Goal: Check status: Verify the current state of an ongoing process or item

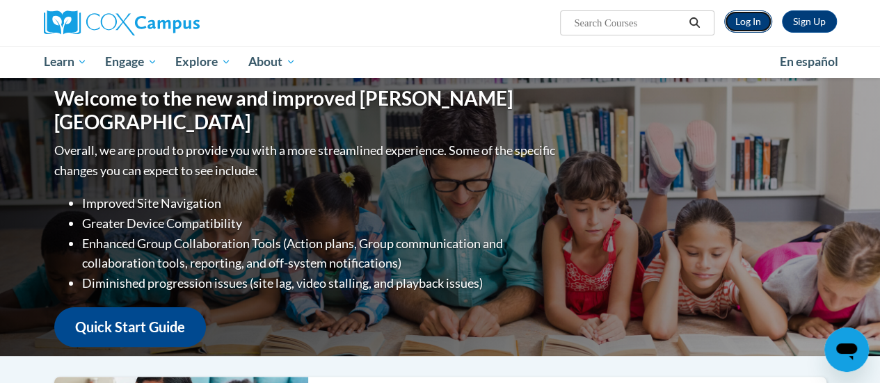
click at [734, 26] on link "Log In" at bounding box center [748, 21] width 48 height 22
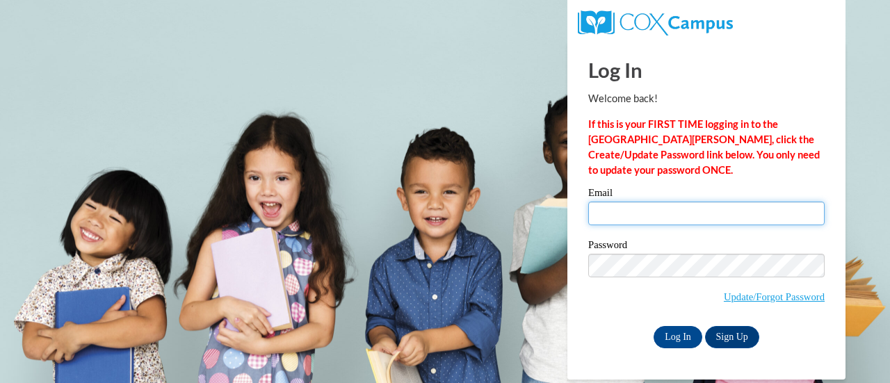
click at [621, 205] on input "Email" at bounding box center [707, 214] width 237 height 24
type input "wilscar@sdmfschools.org"
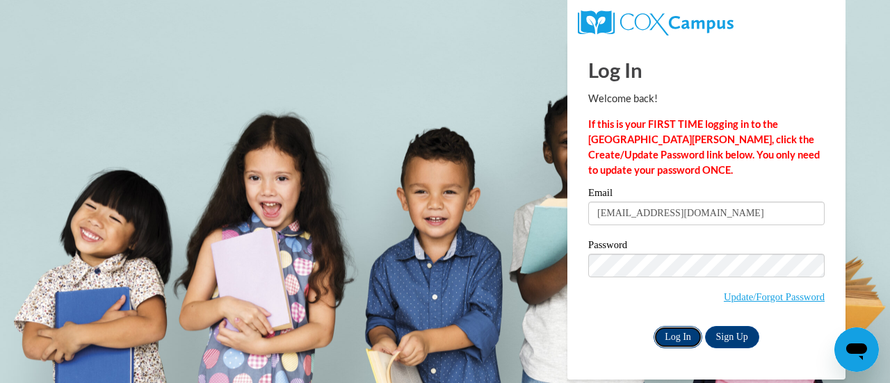
click at [691, 337] on input "Log In" at bounding box center [678, 337] width 49 height 22
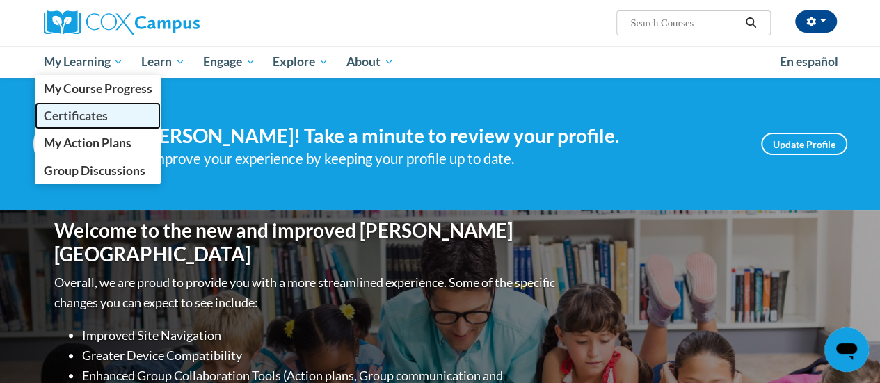
click at [88, 110] on span "Certificates" at bounding box center [75, 116] width 64 height 15
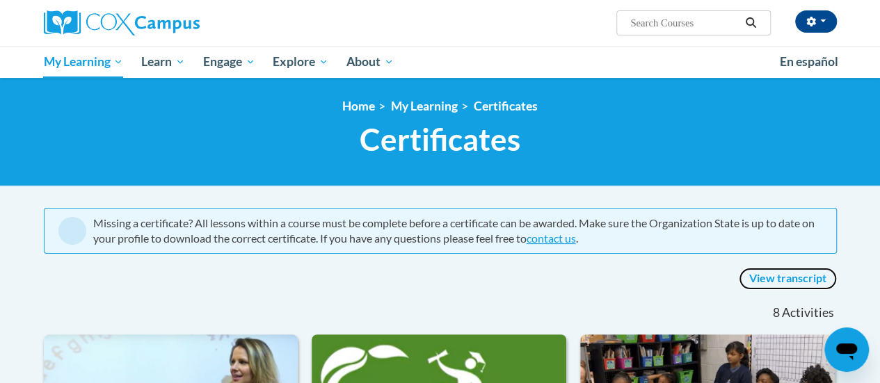
click at [769, 275] on link "View transcript" at bounding box center [788, 279] width 98 height 22
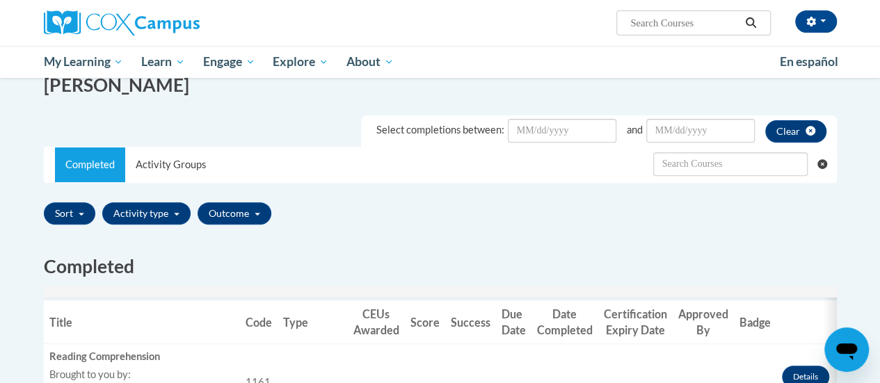
scroll to position [348, 0]
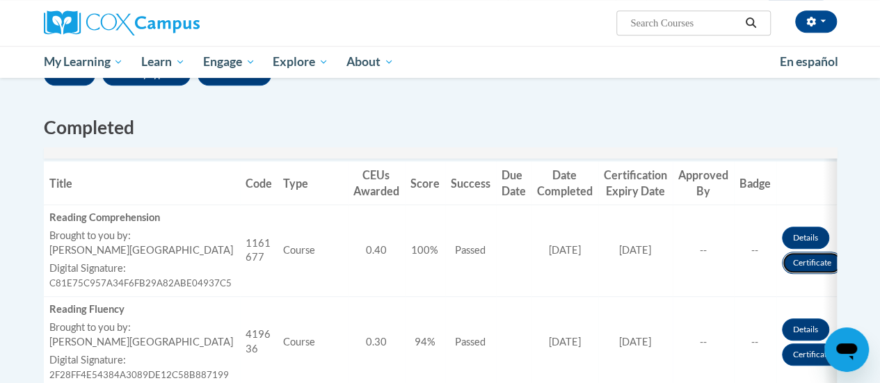
click at [810, 262] on link "Certificate" at bounding box center [812, 263] width 61 height 22
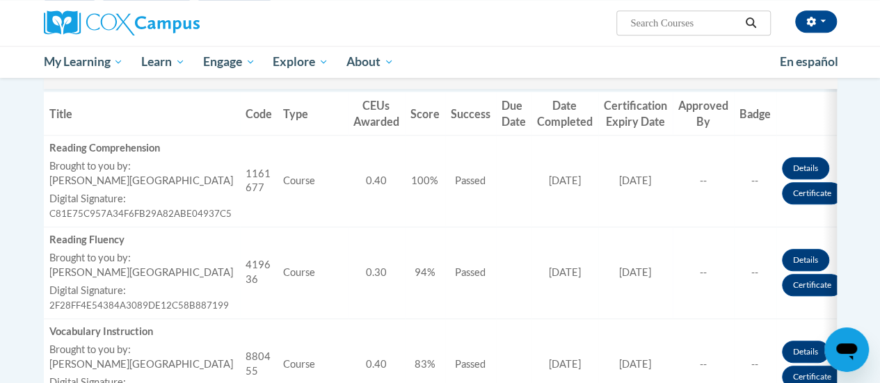
scroll to position [209, 0]
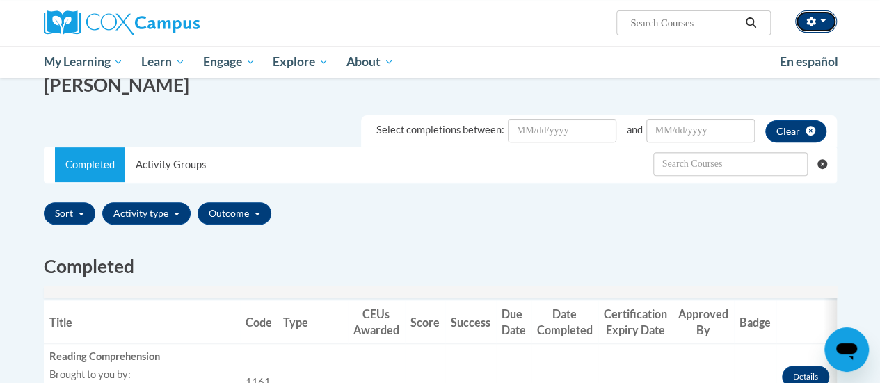
click at [829, 24] on button "button" at bounding box center [816, 21] width 42 height 22
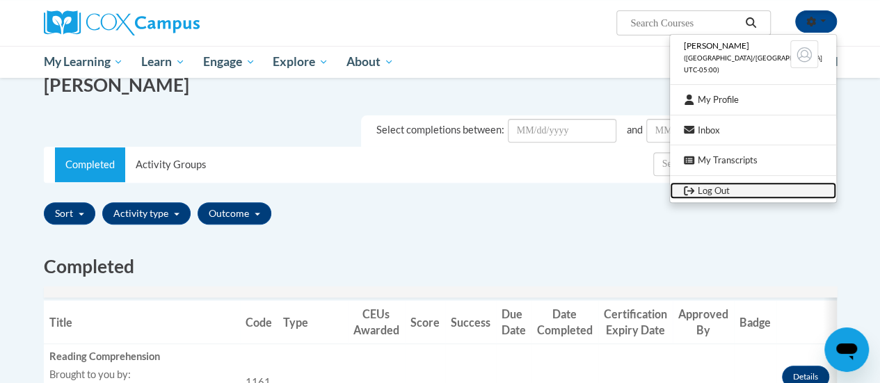
click at [753, 193] on link "Log Out" at bounding box center [753, 190] width 166 height 17
